Goal: Communication & Community: Connect with others

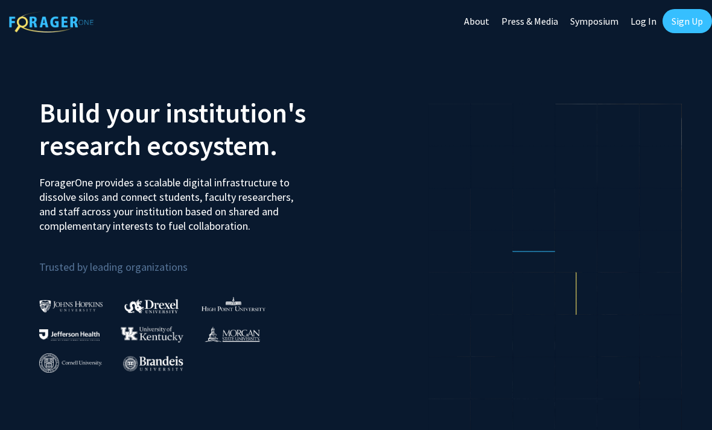
click at [638, 21] on link "Log In" at bounding box center [644, 21] width 38 height 42
select select
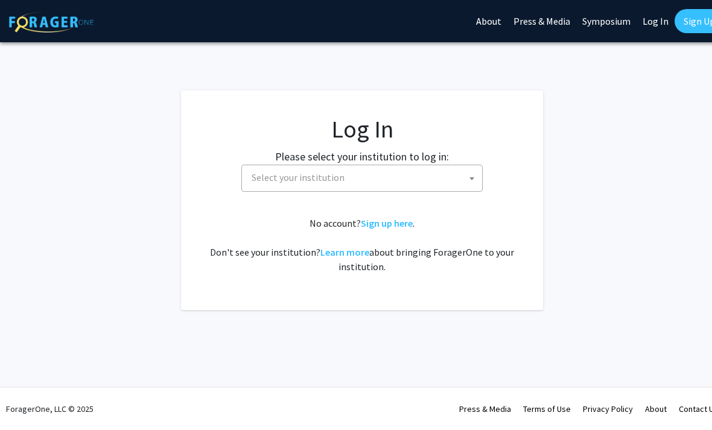
click at [409, 180] on span "Select your institution" at bounding box center [364, 177] width 235 height 25
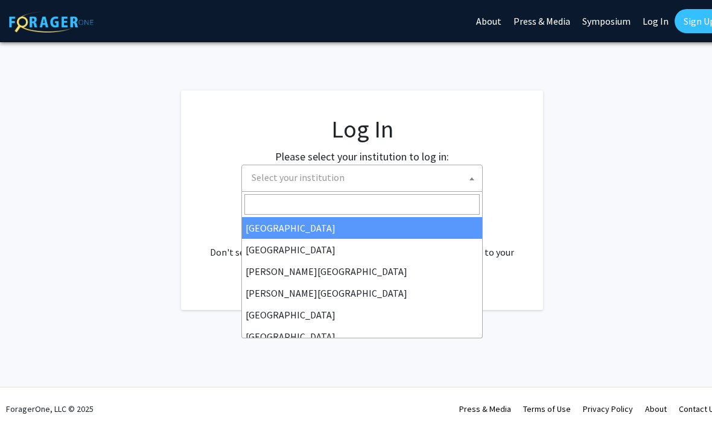
click at [378, 204] on input "Search" at bounding box center [362, 204] width 235 height 21
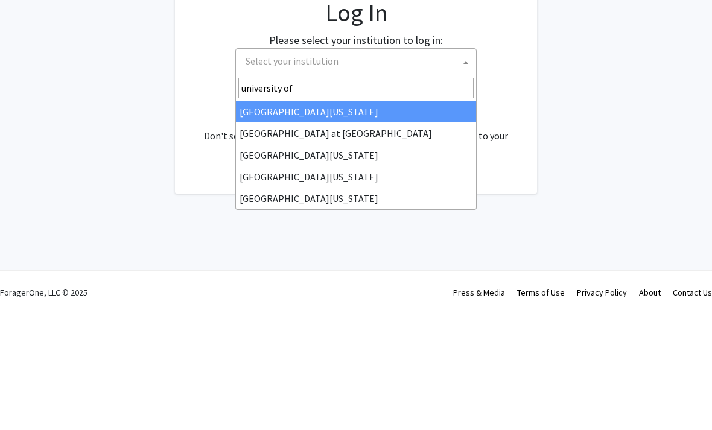
type input "university of k"
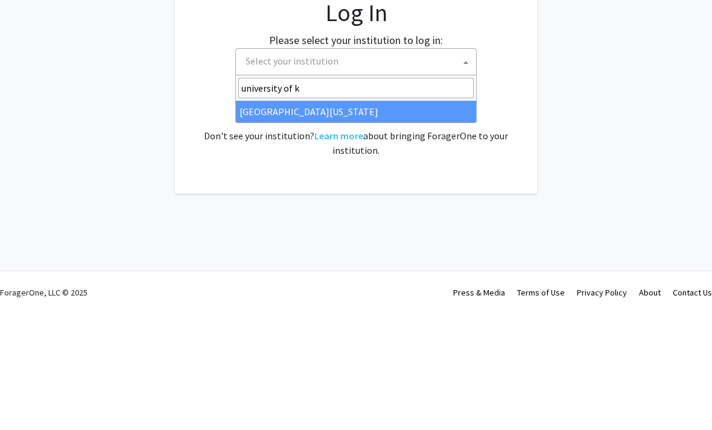
select select "13"
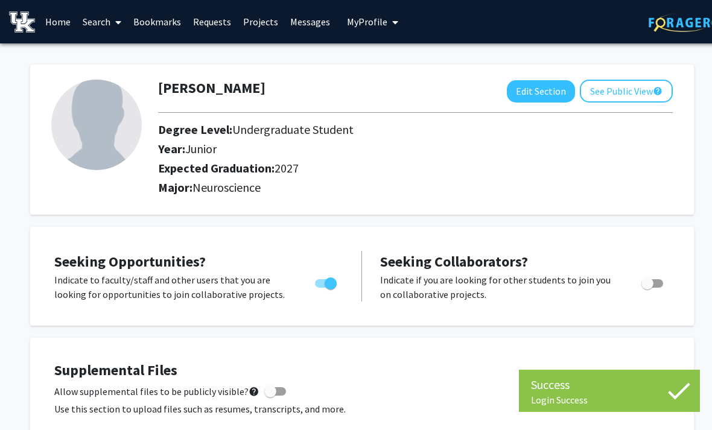
click at [313, 28] on link "Messages" at bounding box center [310, 22] width 52 height 42
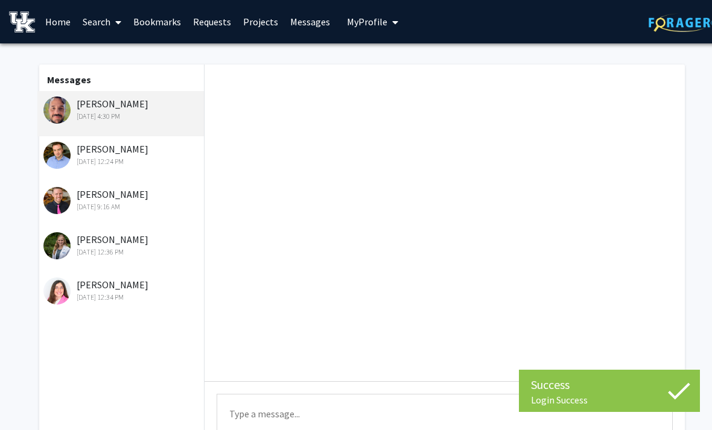
scroll to position [267, 0]
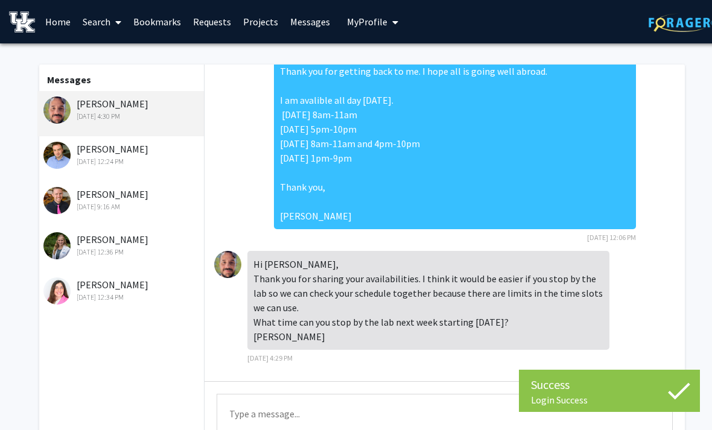
click at [283, 395] on textarea "Type a message" at bounding box center [445, 421] width 456 height 54
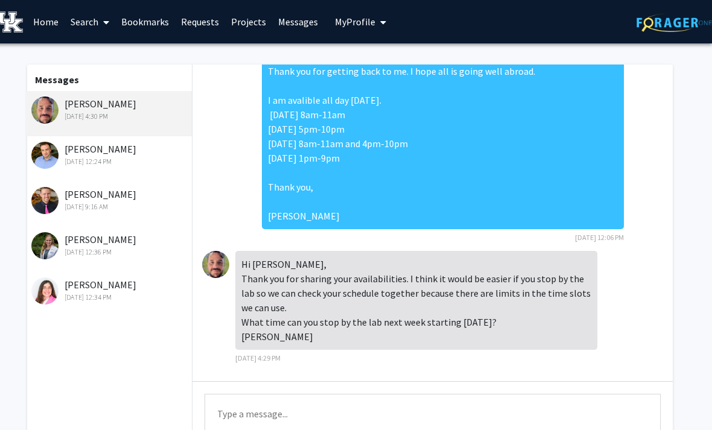
click at [235, 405] on textarea "Type a message" at bounding box center [433, 421] width 456 height 54
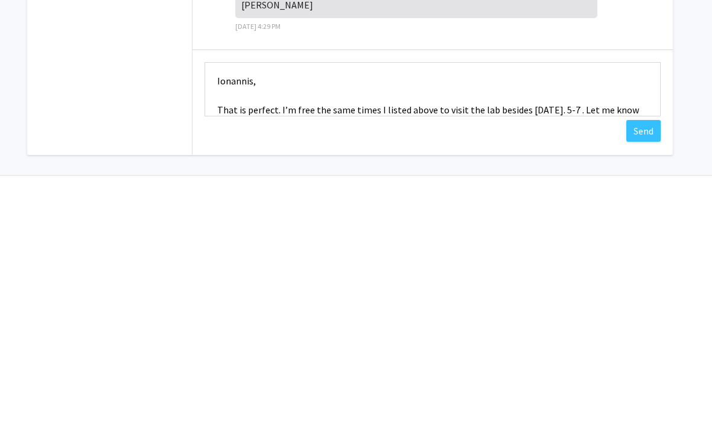
scroll to position [29, 0]
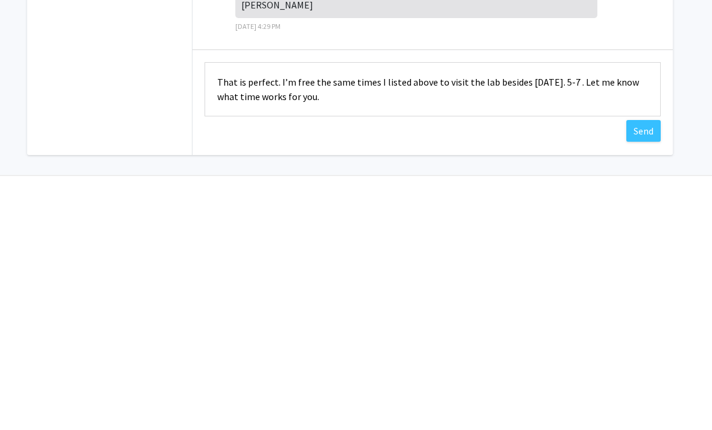
type textarea "Ionannis, That is perfect. I’m free the same times I listed above to visit the …"
click at [637, 375] on button "Send" at bounding box center [644, 386] width 34 height 22
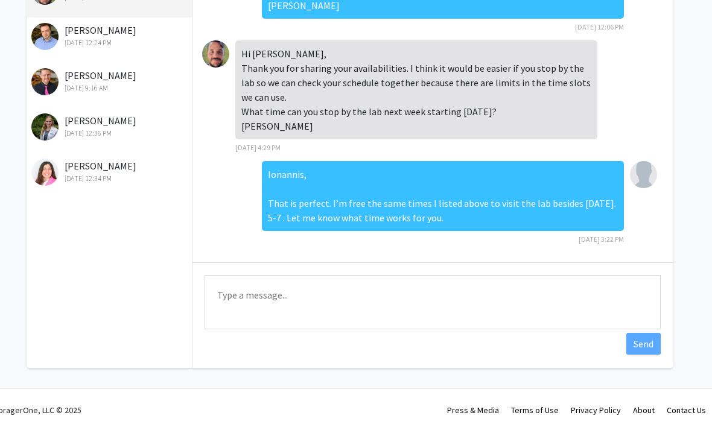
scroll to position [359, 0]
